Goal: Communication & Community: Answer question/provide support

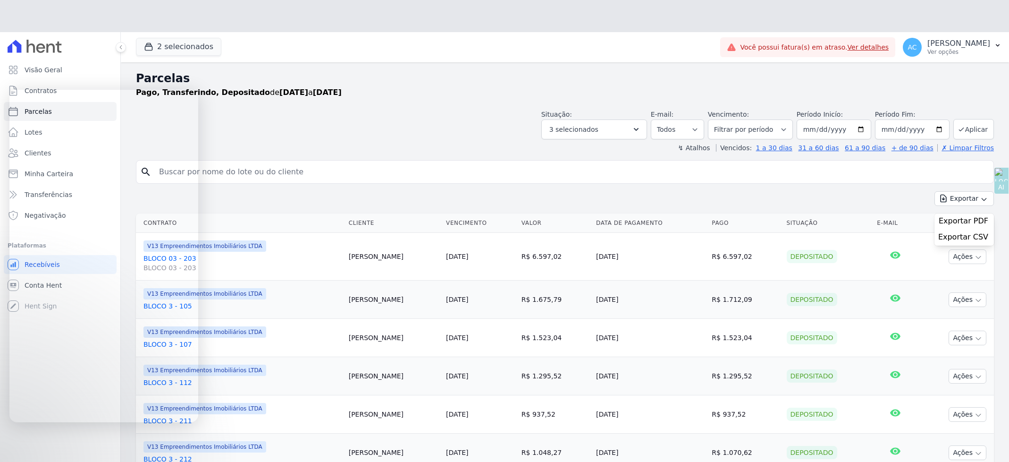
select select
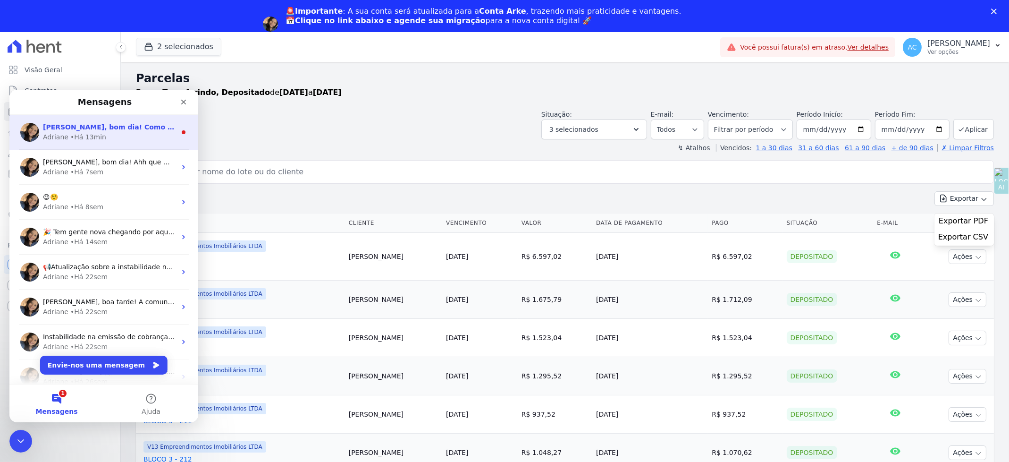
click at [62, 130] on span "[PERSON_NAME], bom dia! Como vai? [PERSON_NAME], não. A plataforma Hent continu…" at bounding box center [485, 127] width 885 height 8
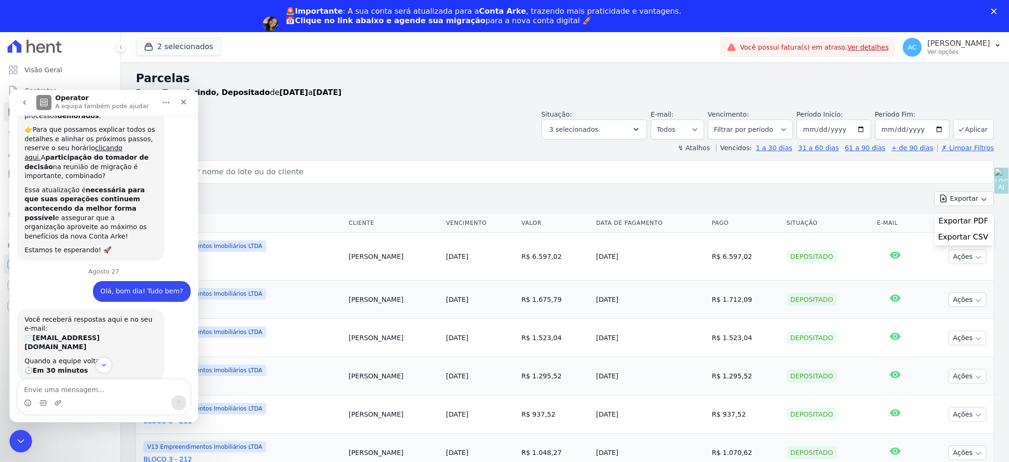
scroll to position [359, 0]
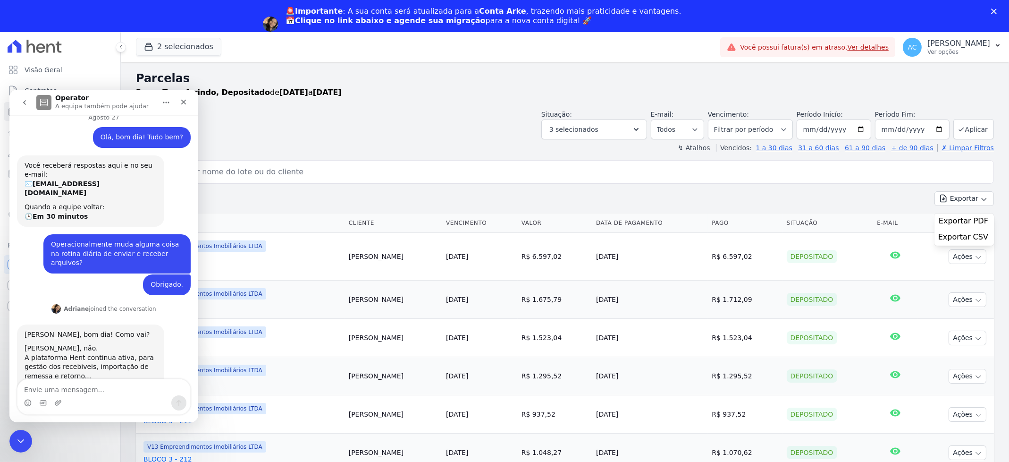
click at [58, 387] on textarea "Envie uma mensagem..." at bounding box center [103, 387] width 173 height 16
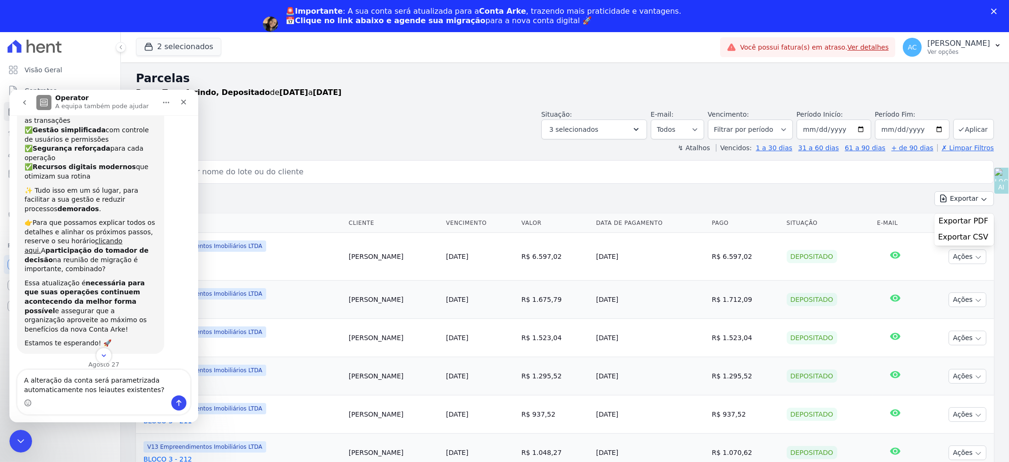
scroll to position [115, 0]
click at [119, 234] on link "clicando aqui." at bounding box center [74, 242] width 98 height 17
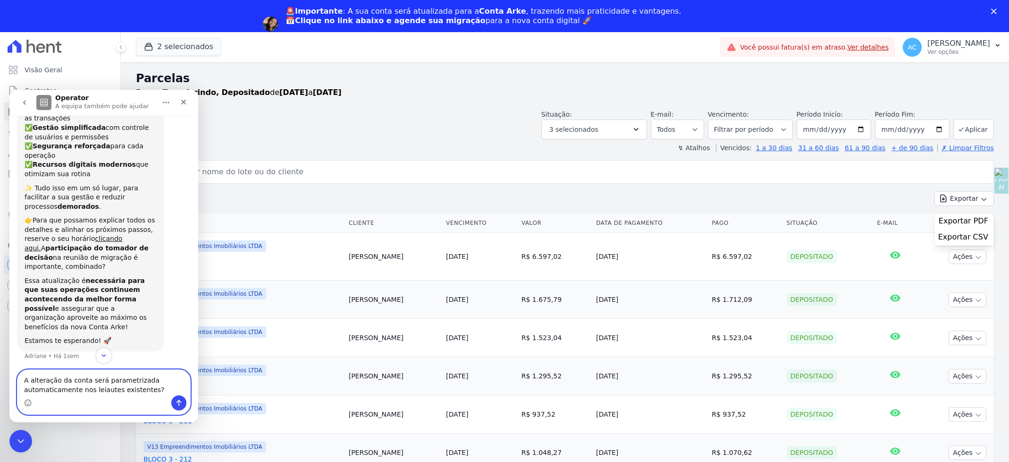
click at [24, 381] on textarea "A alteração da conta será parametrizada automaticamente nos leiautes existentes?" at bounding box center [103, 381] width 173 height 25
click at [78, 378] on textarea "De um modo geral, como será alteração da conta nos leiautes existentes? Essa in…" at bounding box center [103, 381] width 173 height 25
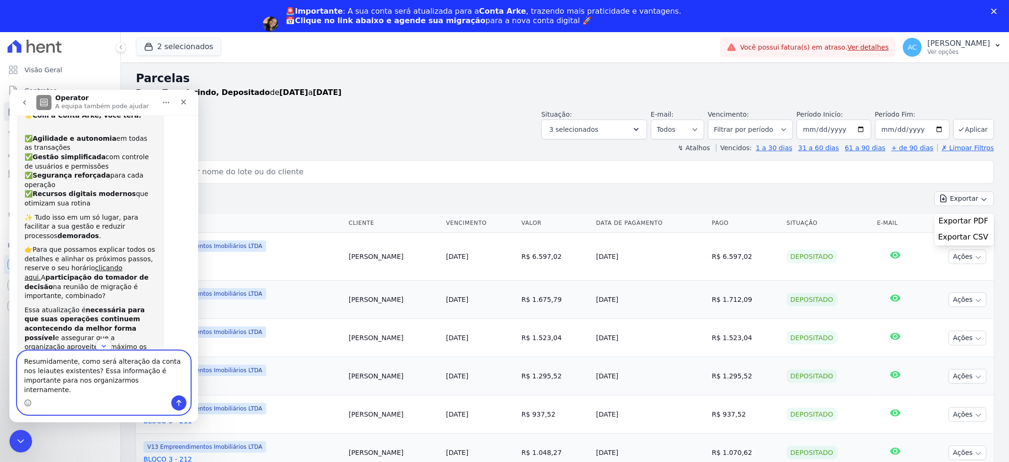
scroll to position [52, 0]
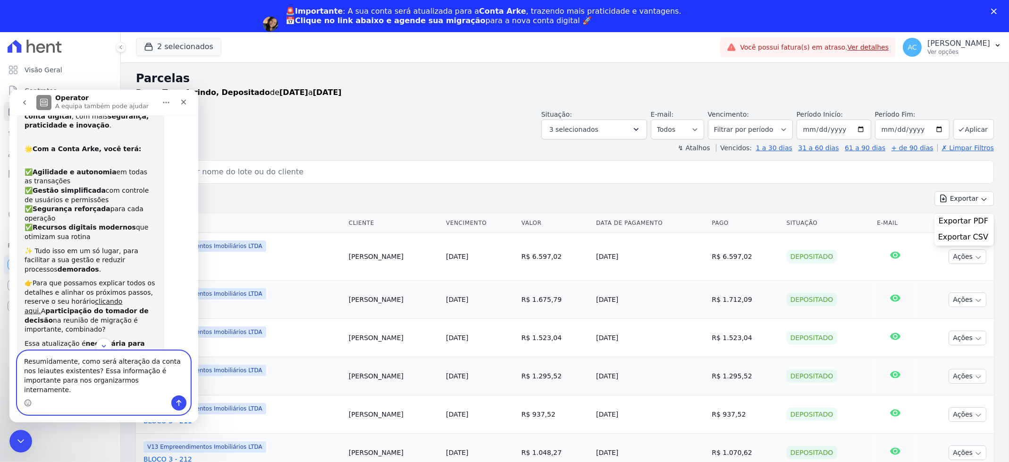
type textarea "Resumidamente, como será alteração da conta nos leiautes existentes? Essa infor…"
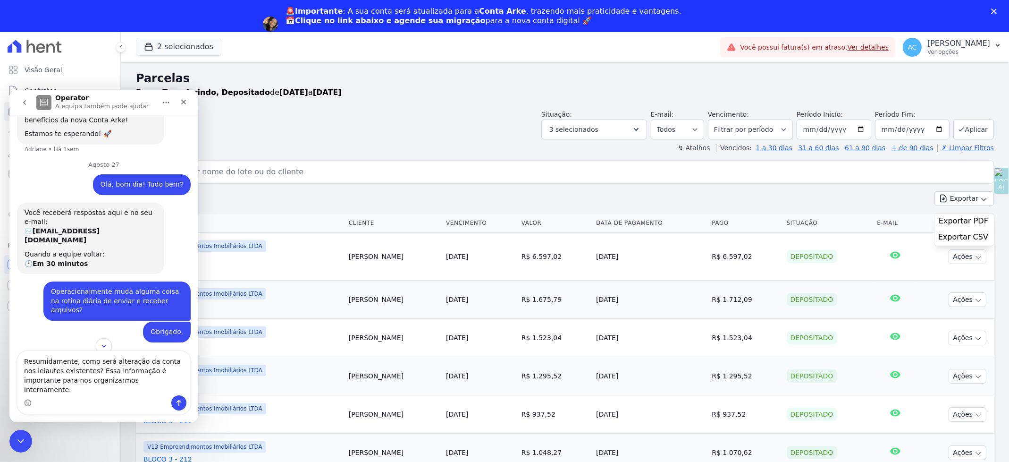
scroll to position [388, 0]
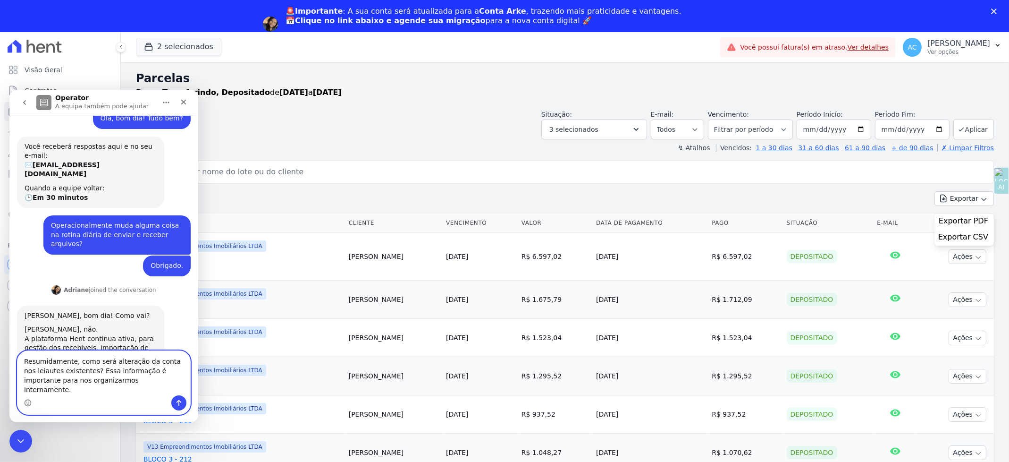
click at [25, 370] on textarea "Resumidamente, como será alteração da conta nos leiautes existentes? Essa infor…" at bounding box center [103, 372] width 173 height 44
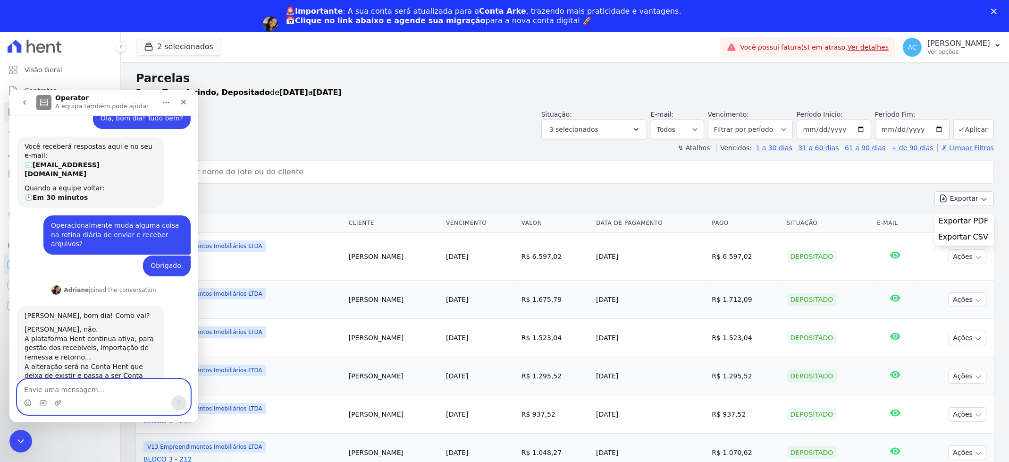
scroll to position [369, 0]
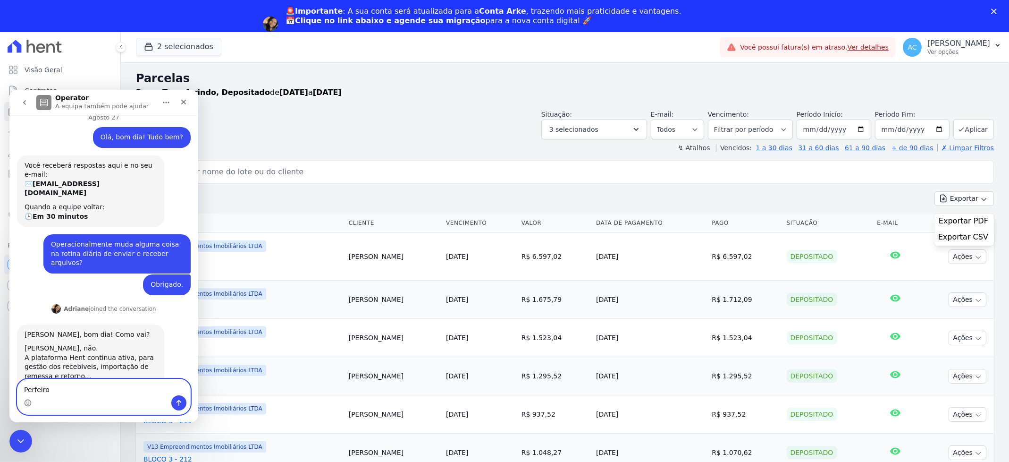
type textarea "Perfeiro!"
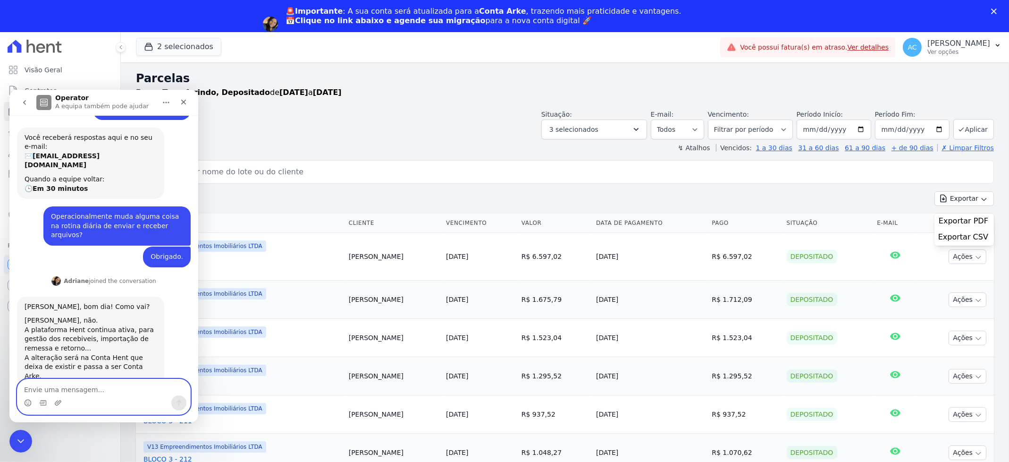
paste textarea "Resumidamente, como será alteração da conta nos leiautes existentes? Essa infor…"
type textarea "Resumidamente, como será alteração da conta nos leiautes existentes? Essa infor…"
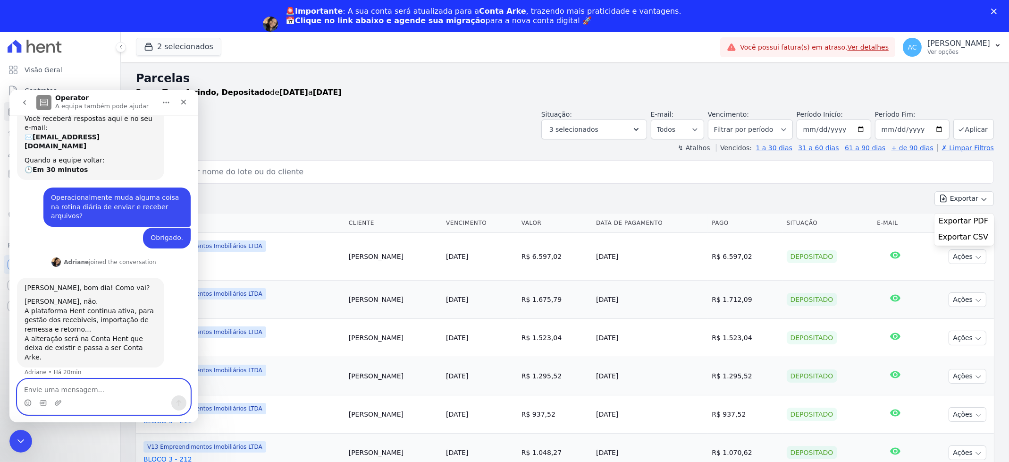
scroll to position [446, 0]
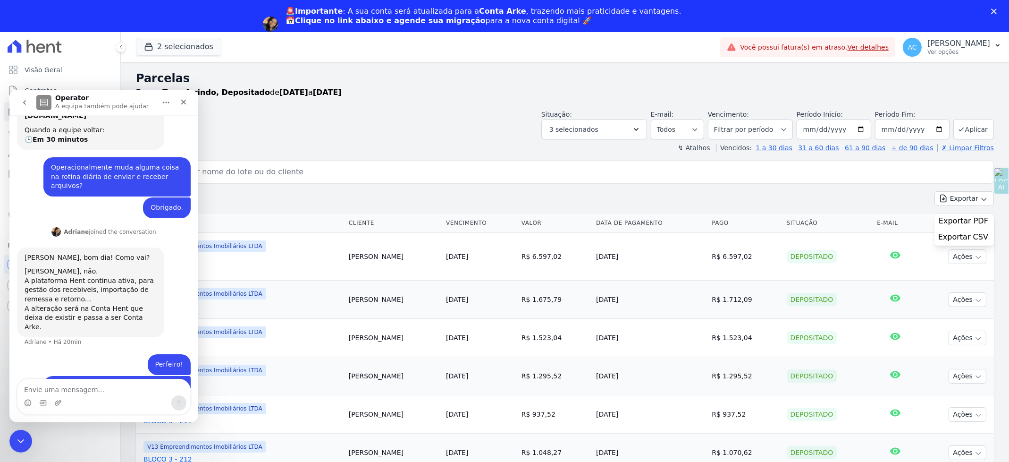
click at [21, 101] on icon "go back" at bounding box center [25, 102] width 8 height 8
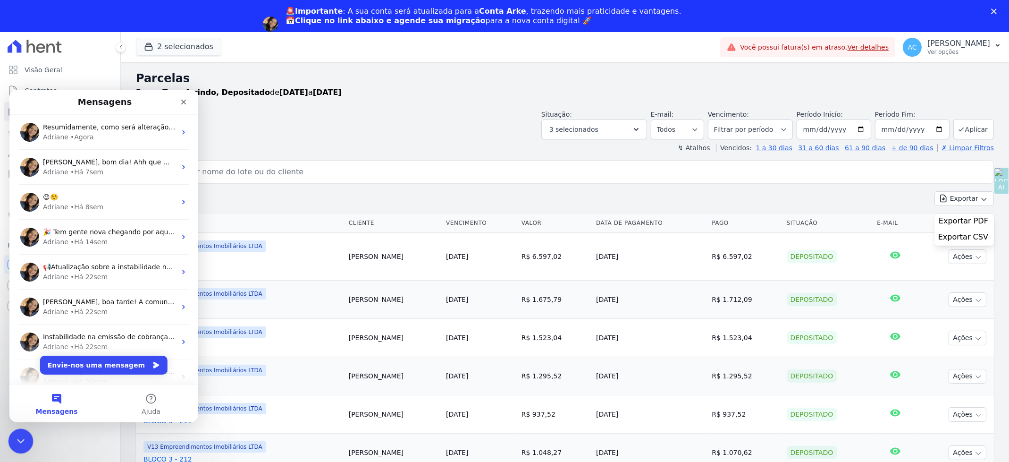
click at [23, 435] on icon "Fechar mensagem da Intercom" at bounding box center [19, 439] width 11 height 11
